Goal: Task Accomplishment & Management: Manage account settings

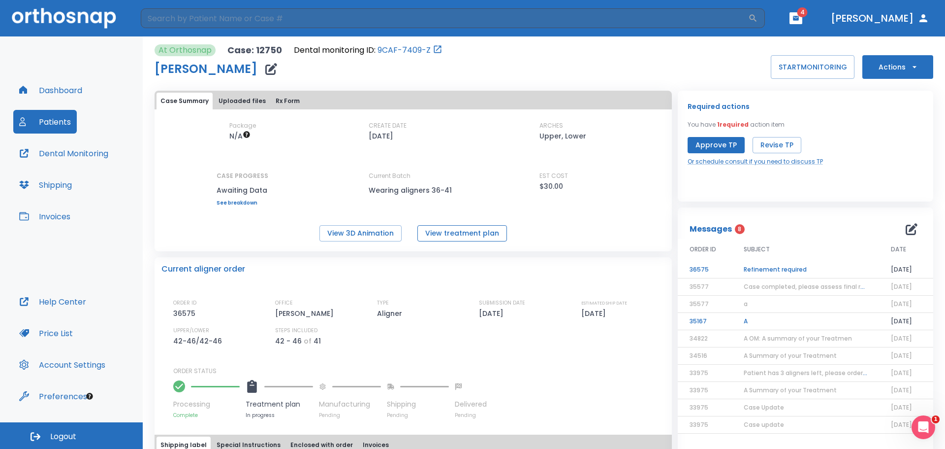
click at [477, 238] on button "View treatment plan" at bounding box center [463, 233] width 90 height 16
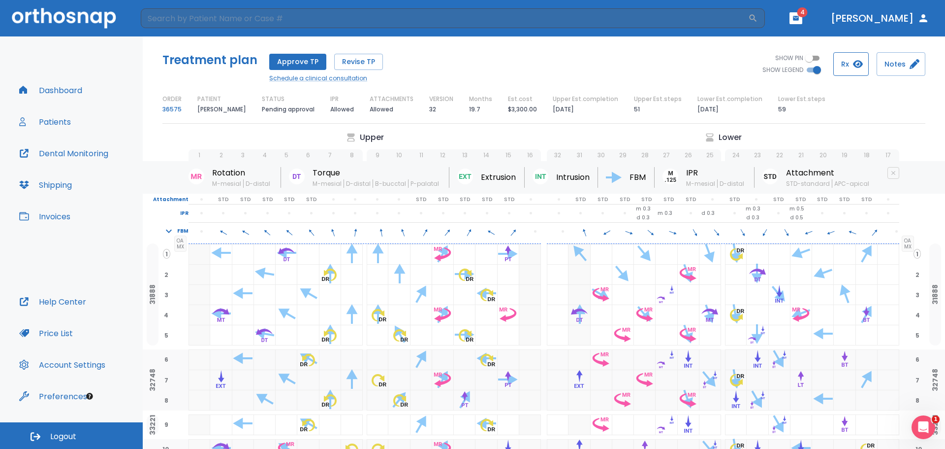
click at [851, 62] on button "Rx" at bounding box center [851, 64] width 35 height 24
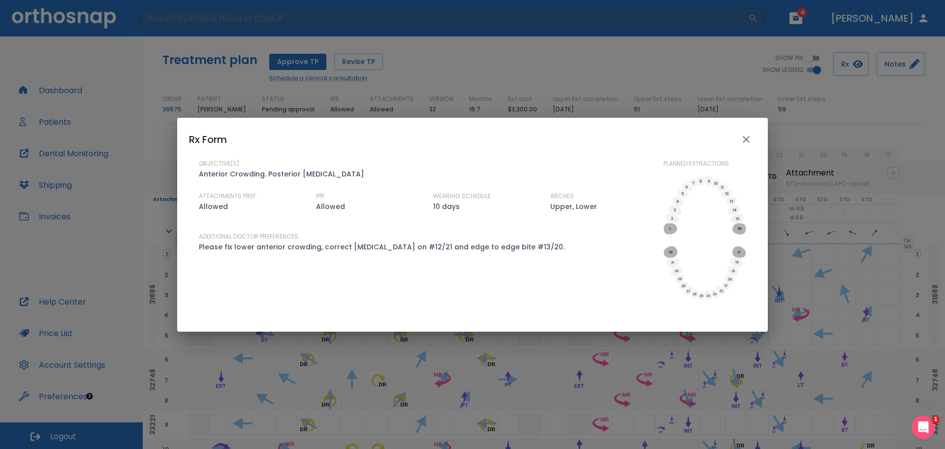
click at [602, 45] on div "Rx Form OBJECTIVE(S) Anterior Crowding. Posterior Crossbite ATTACHMENTS PREF. A…" at bounding box center [472, 224] width 945 height 449
click at [416, 62] on div "Rx Form OBJECTIVE(S) Anterior Crowding. Posterior Crossbite ATTACHMENTS PREF. A…" at bounding box center [472, 224] width 945 height 449
click at [745, 142] on icon "close" at bounding box center [746, 139] width 12 height 12
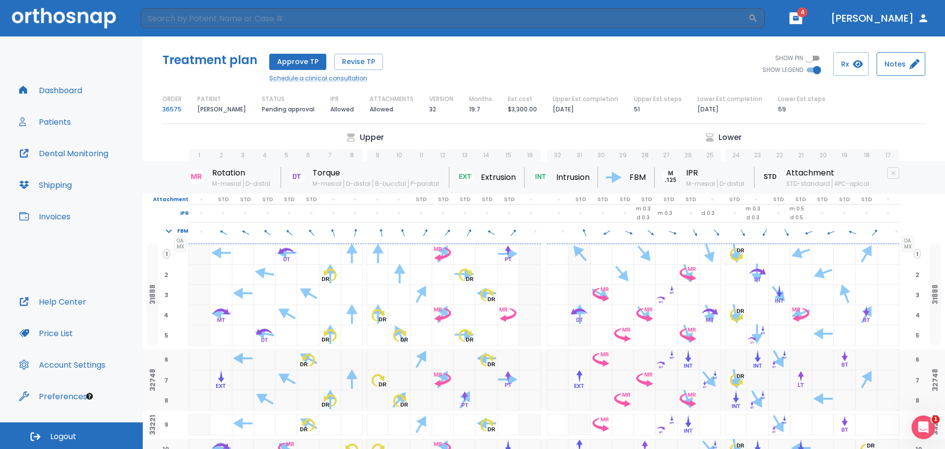
click at [906, 60] on button "Notes" at bounding box center [901, 64] width 49 height 24
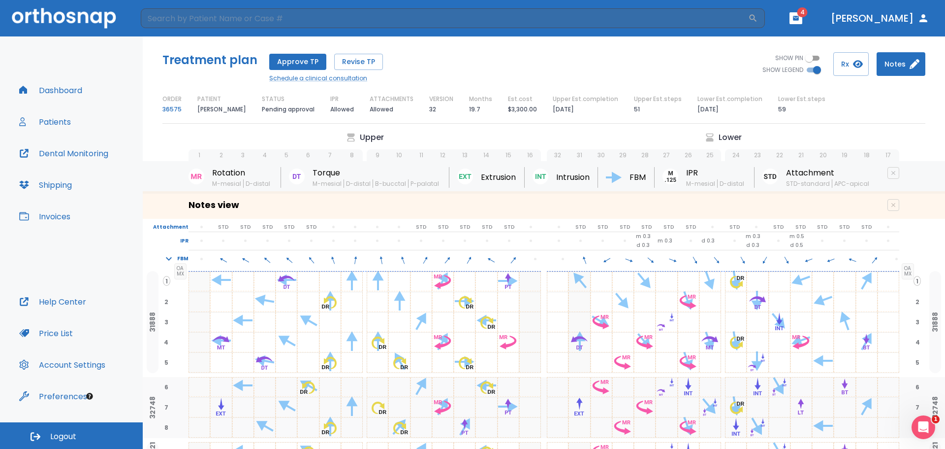
click at [906, 60] on button "Notes" at bounding box center [901, 64] width 49 height 24
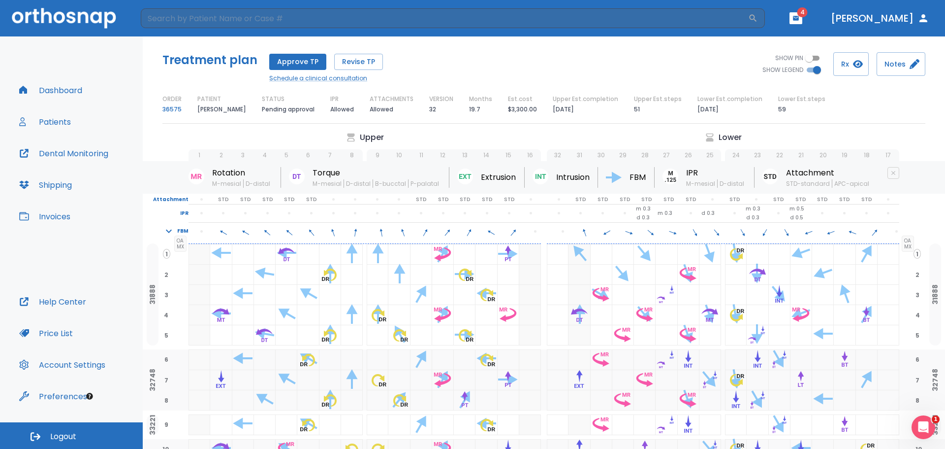
drag, startPoint x: 808, startPoint y: 59, endPoint x: 815, endPoint y: 65, distance: 9.1
click at [808, 59] on input "SHOW PIN" at bounding box center [809, 58] width 35 height 12
checkbox input "true"
click at [818, 67] on input "SHOW LEGEND" at bounding box center [817, 70] width 35 height 12
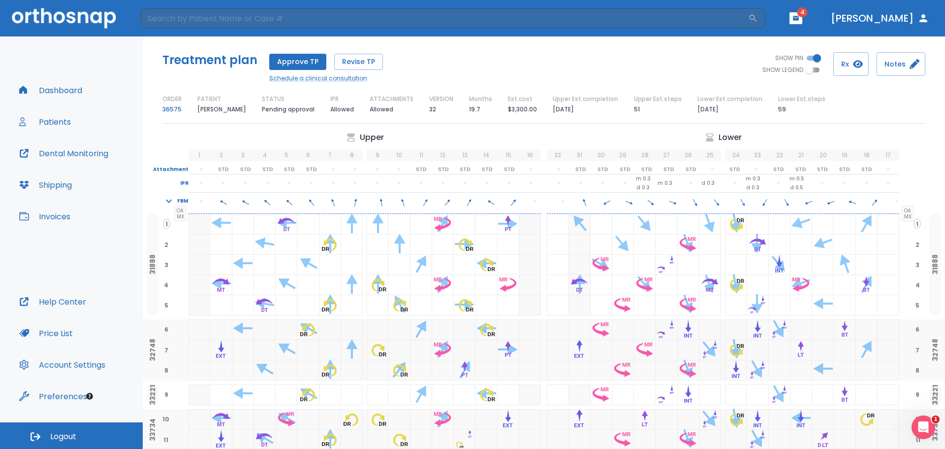
click at [818, 67] on input "SHOW LEGEND" at bounding box center [809, 70] width 35 height 12
checkbox input "true"
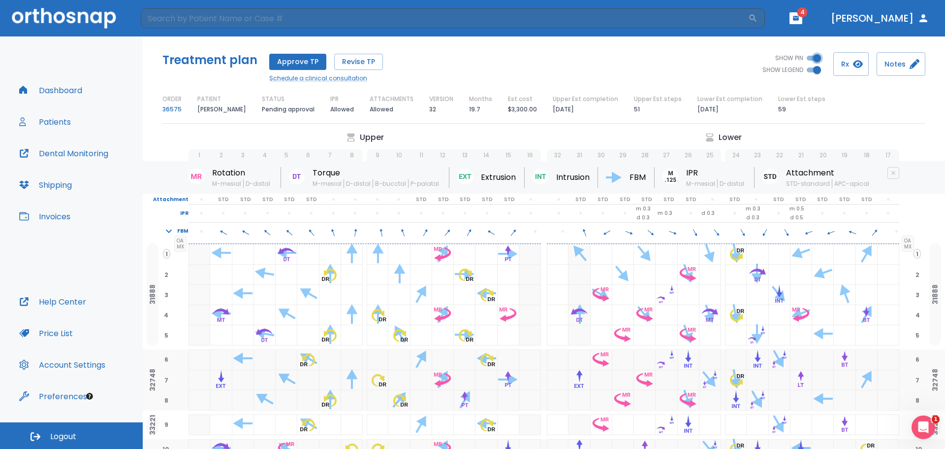
click at [816, 56] on input "SHOW PIN" at bounding box center [817, 58] width 35 height 12
checkbox input "false"
click at [803, 22] on button "button" at bounding box center [796, 18] width 13 height 12
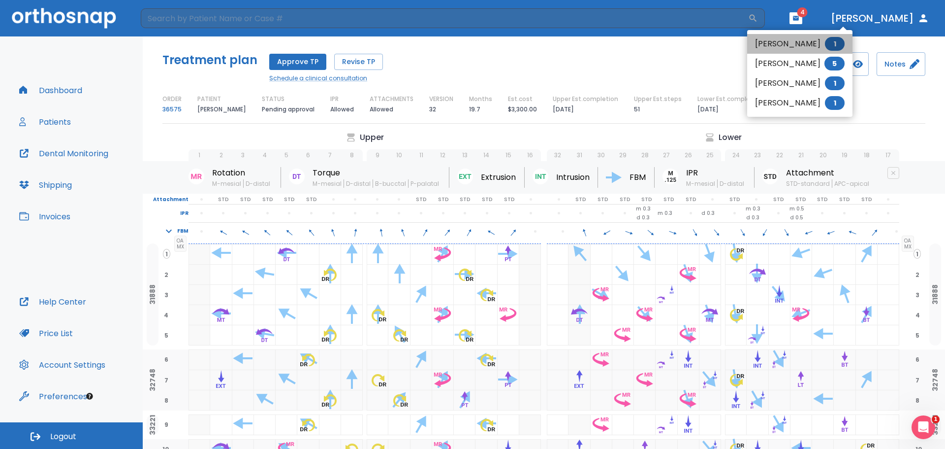
click at [825, 40] on span "1" at bounding box center [835, 44] width 20 height 14
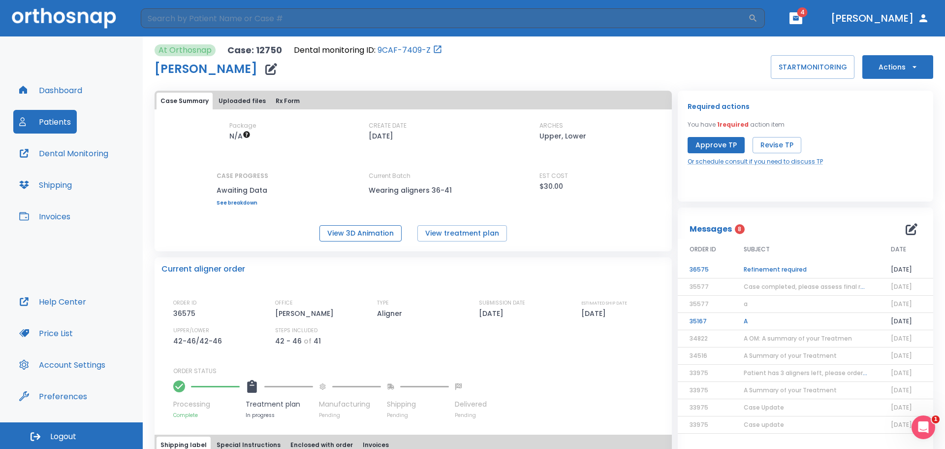
click at [355, 231] on button "View 3D Animation" at bounding box center [361, 233] width 82 height 16
click at [388, 233] on button "View 3D Animation" at bounding box center [361, 233] width 82 height 16
click at [714, 146] on button "Approve TP" at bounding box center [716, 145] width 57 height 16
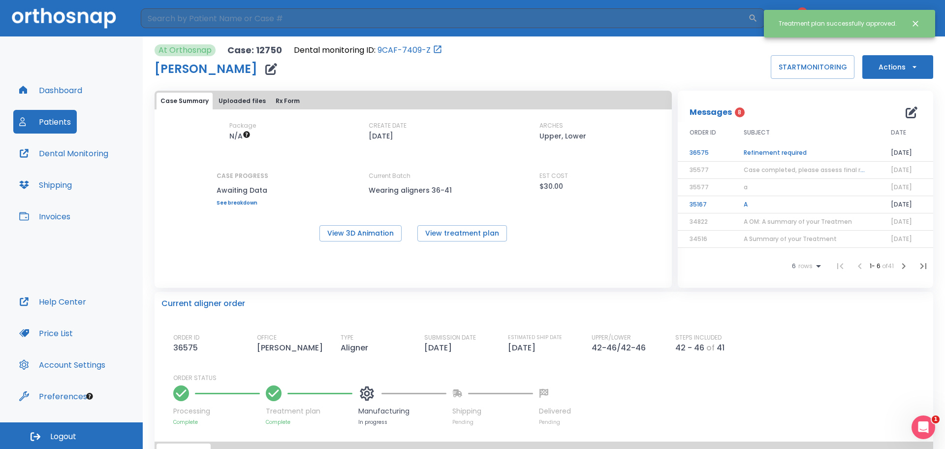
click at [543, 349] on div "ORDER ID 36575 OFFICE Benson, Eric TYPE Aligner SUBMISSION DATE 09/15/25 ESTIMA…" at bounding box center [549, 343] width 753 height 21
